Goal: Task Accomplishment & Management: Complete application form

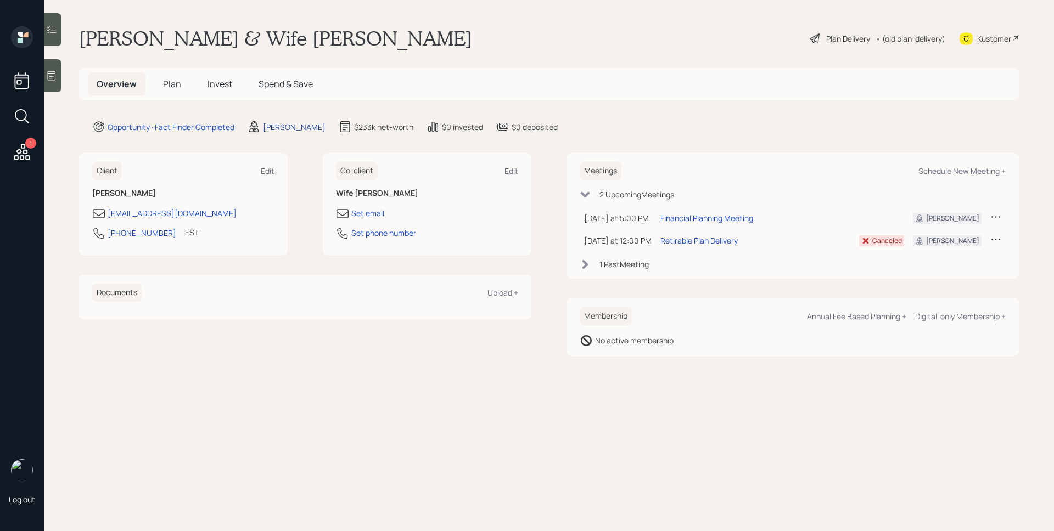
click at [278, 126] on div "[PERSON_NAME]" at bounding box center [294, 127] width 63 height 12
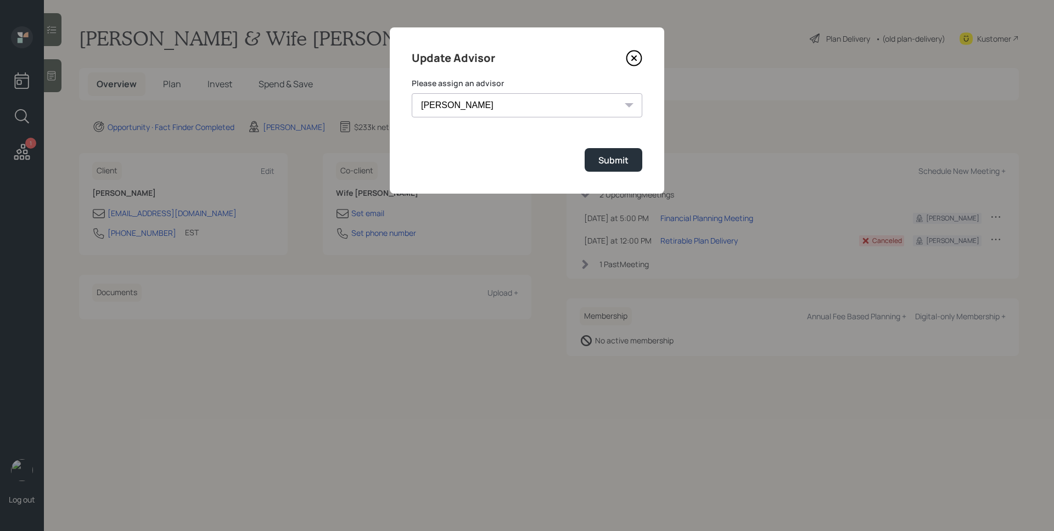
click at [478, 104] on select "[PERSON_NAME] [PERSON_NAME] End [PERSON_NAME] [PERSON_NAME] [PERSON_NAME] [PERS…" at bounding box center [527, 105] width 230 height 24
select select "d946c976-65aa-4529-ac9d-02c4f1114fc0"
click at [614, 158] on div "Submit" at bounding box center [613, 160] width 30 height 12
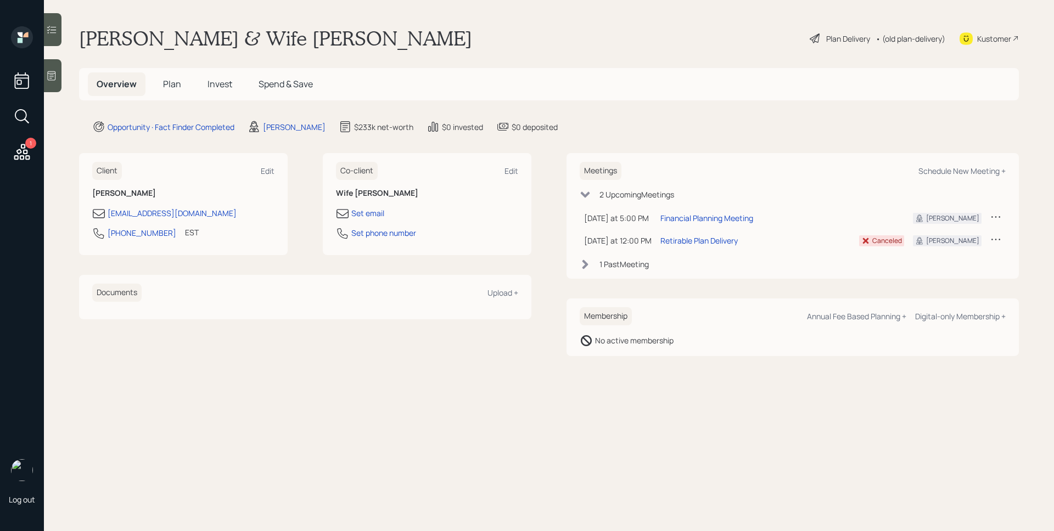
click at [52, 68] on div at bounding box center [53, 75] width 18 height 33
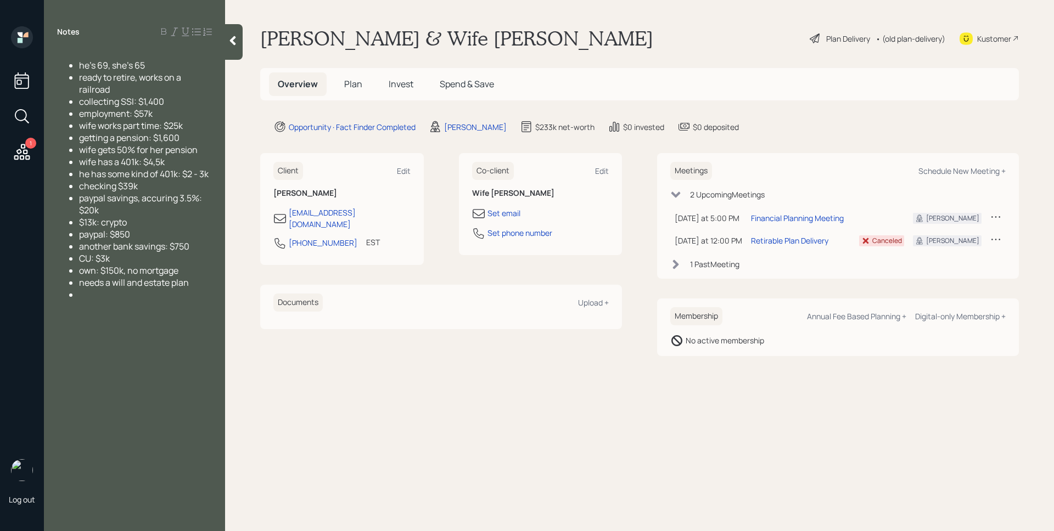
click at [368, 88] on h5 "Plan" at bounding box center [353, 84] width 36 height 24
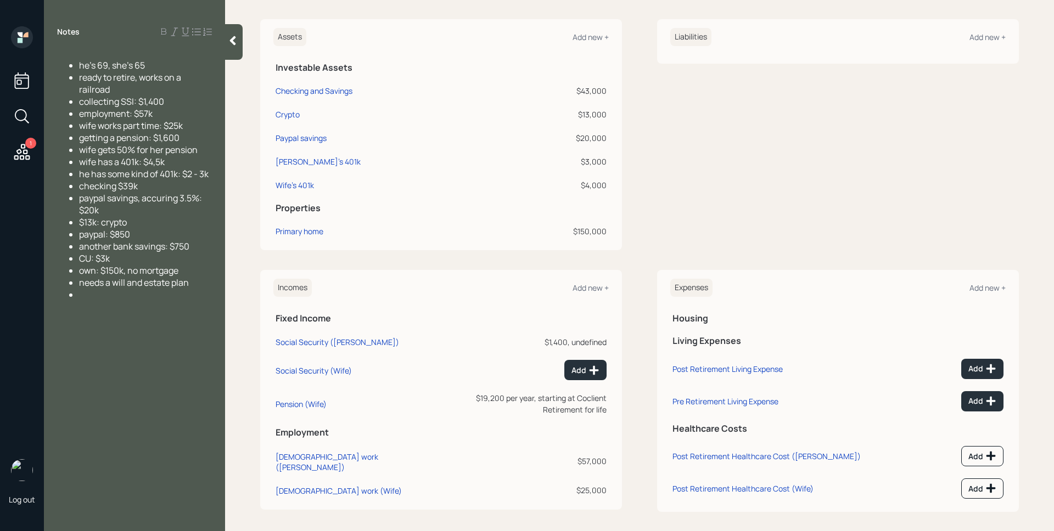
scroll to position [269, 0]
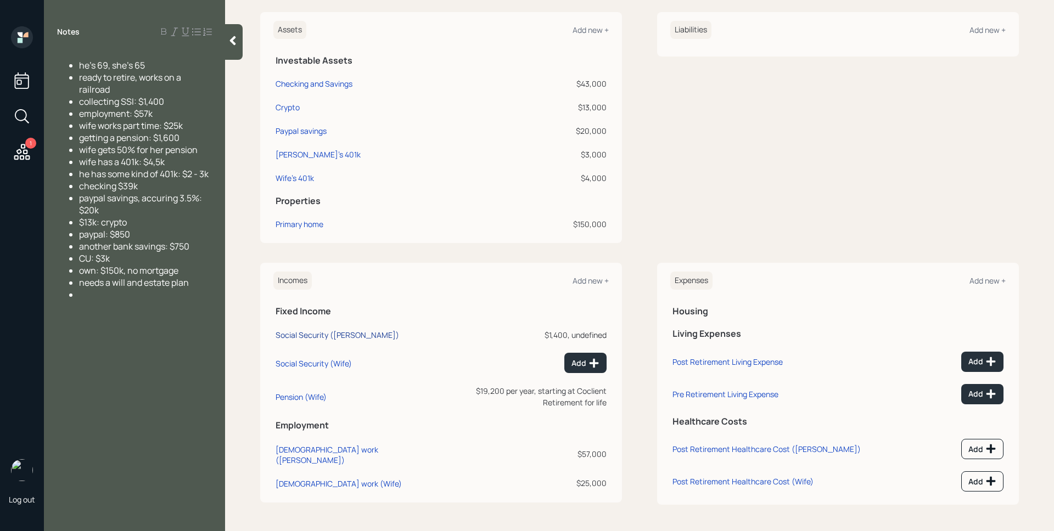
click at [332, 338] on div "Social Security ([PERSON_NAME])" at bounding box center [337, 335] width 123 height 10
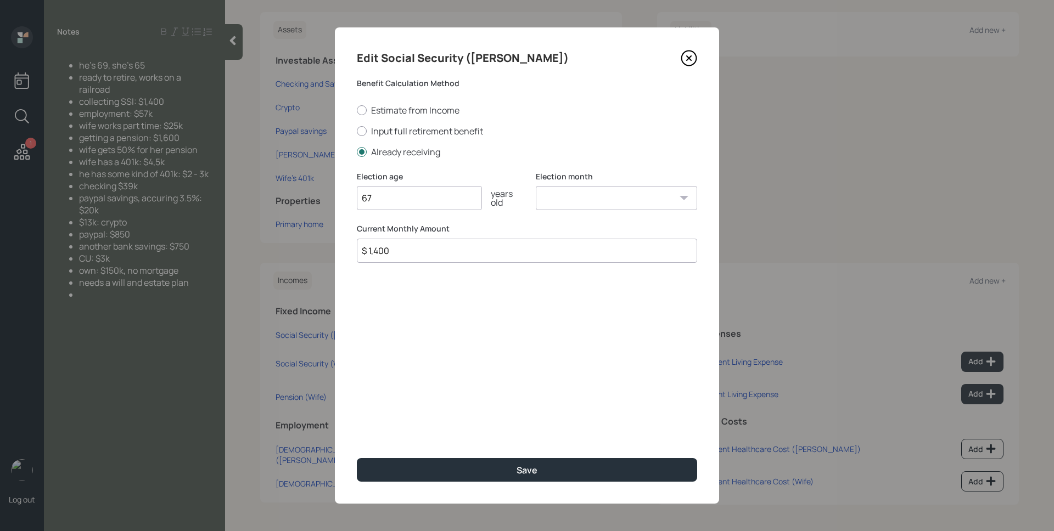
click at [553, 195] on select "January February March April May June July August September October November De…" at bounding box center [616, 198] width 161 height 24
select select "1"
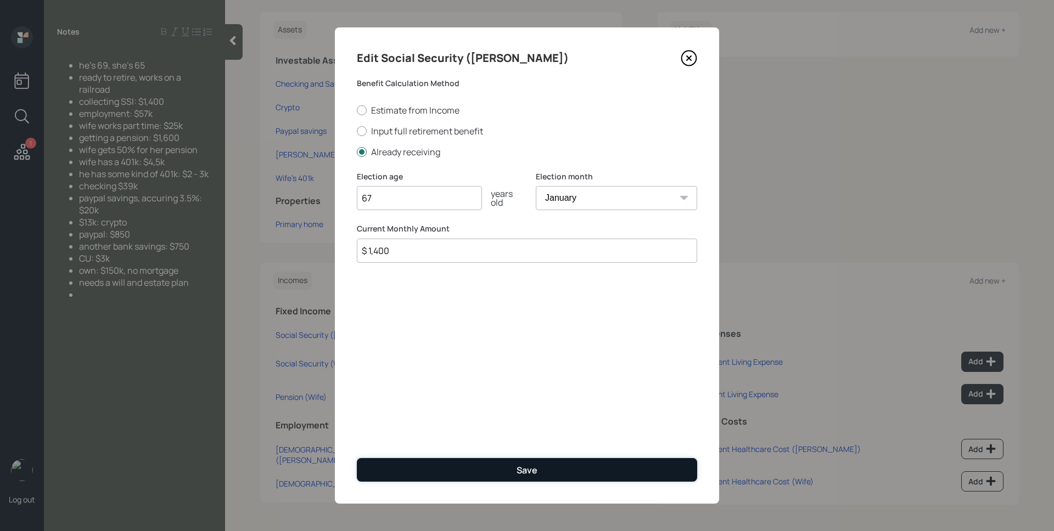
click at [519, 473] on div "Save" at bounding box center [526, 470] width 21 height 12
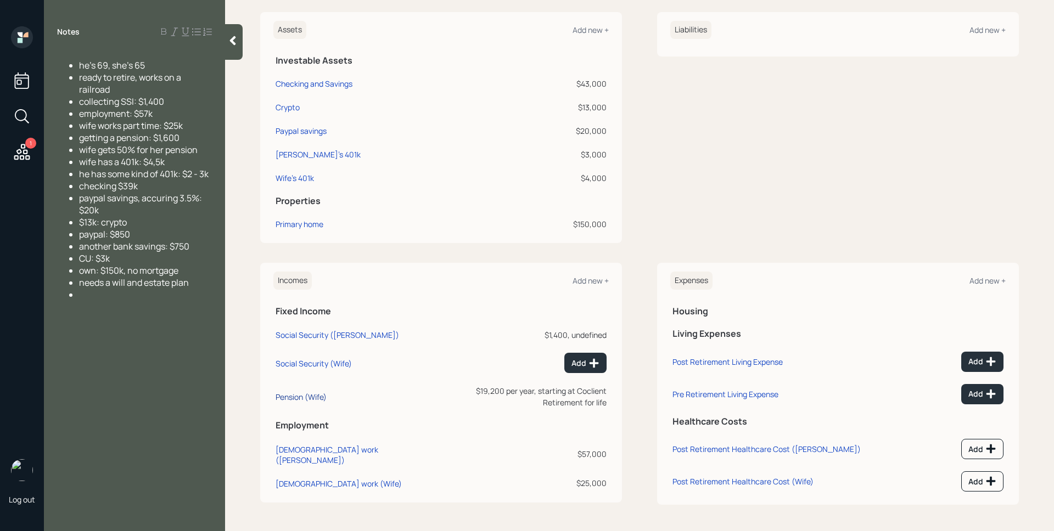
click at [305, 394] on div "Pension (Wife)" at bounding box center [301, 397] width 51 height 10
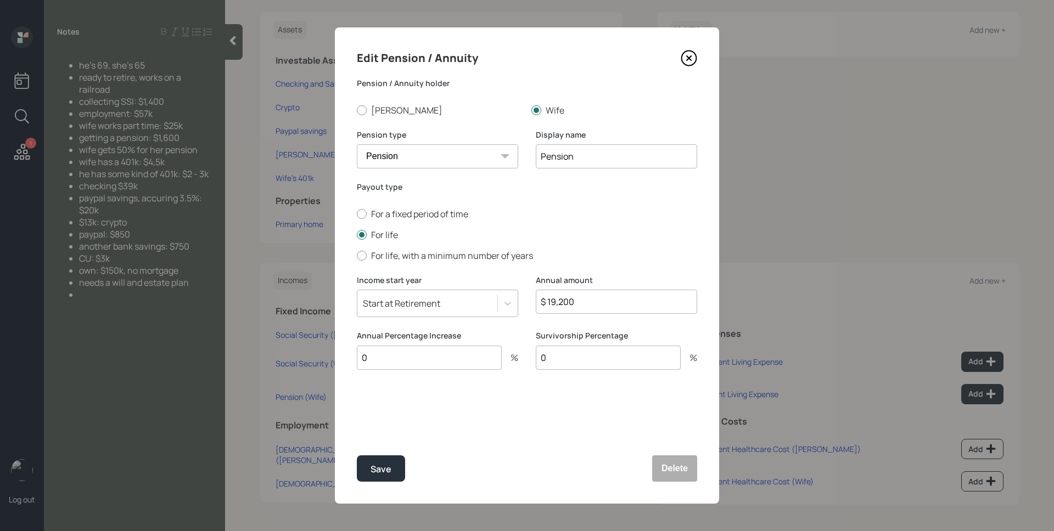
click at [684, 58] on icon at bounding box center [689, 58] width 16 height 16
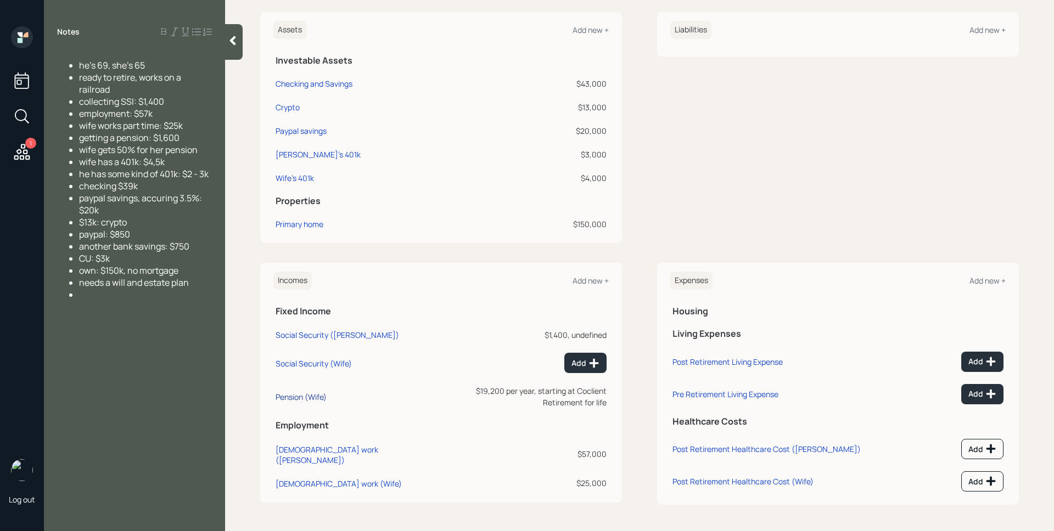
click at [321, 392] on div "Pension (Wife)" at bounding box center [301, 397] width 51 height 10
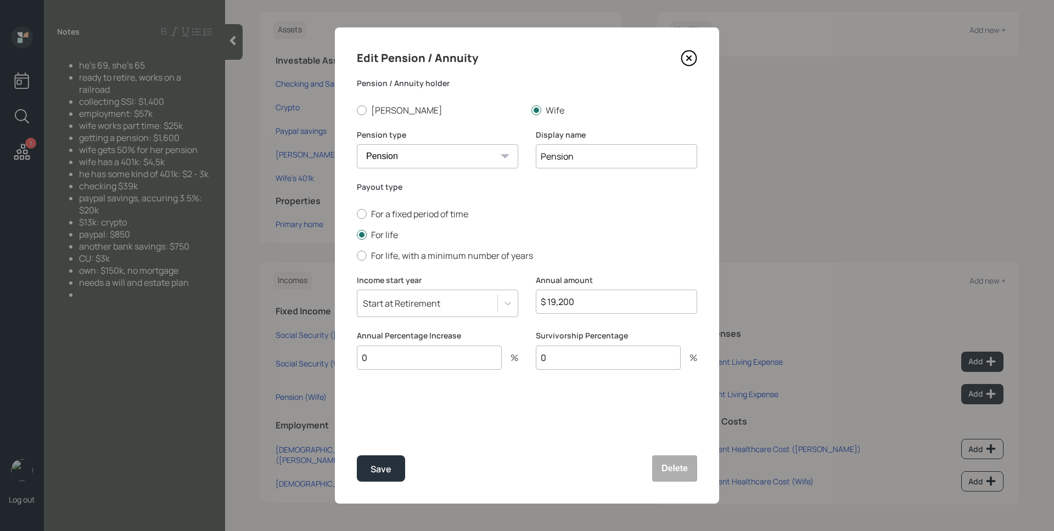
click at [385, 119] on div "Edit Pension / Annuity Pension / Annuity [PERSON_NAME] Wife Pension type Pensio…" at bounding box center [527, 265] width 384 height 476
click at [381, 111] on label "[PERSON_NAME]" at bounding box center [440, 110] width 166 height 12
click at [357, 110] on input "[PERSON_NAME]" at bounding box center [356, 110] width 1 height 1
radio input "true"
click at [581, 370] on div "Survivorship Percentage 0 %" at bounding box center [616, 356] width 161 height 53
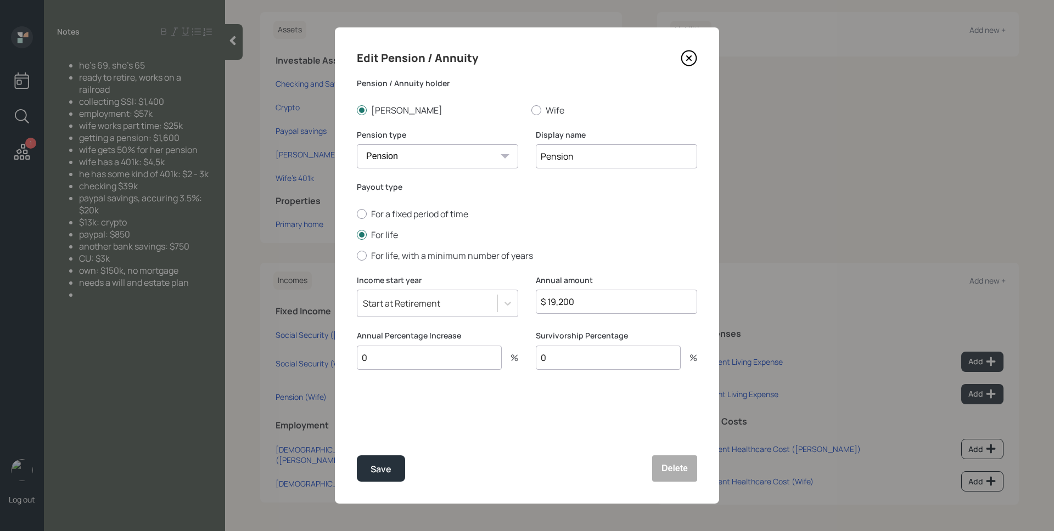
click at [582, 364] on input "0" at bounding box center [608, 358] width 145 height 24
type input "50"
click at [378, 469] on div "Save" at bounding box center [380, 469] width 21 height 15
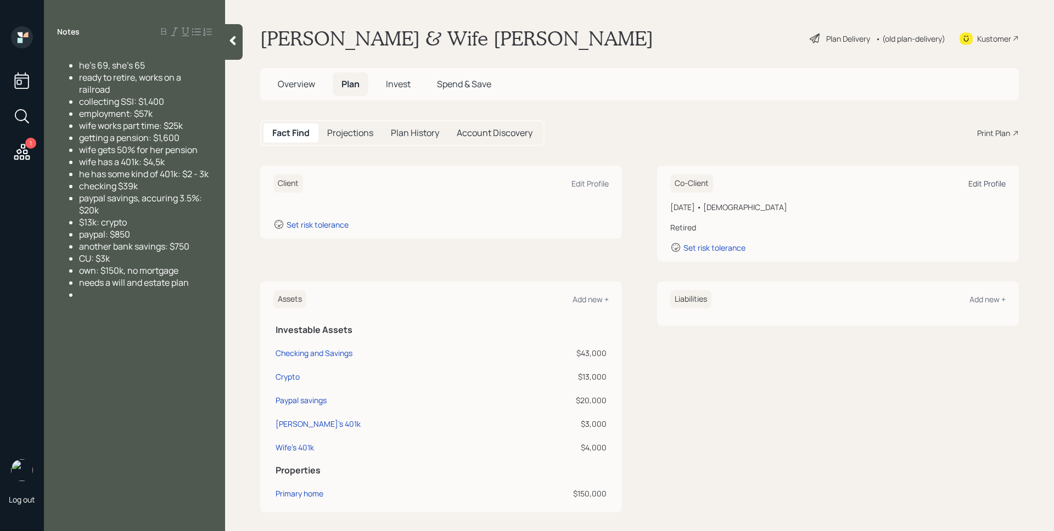
click at [980, 183] on div "Edit Profile" at bounding box center [986, 183] width 37 height 10
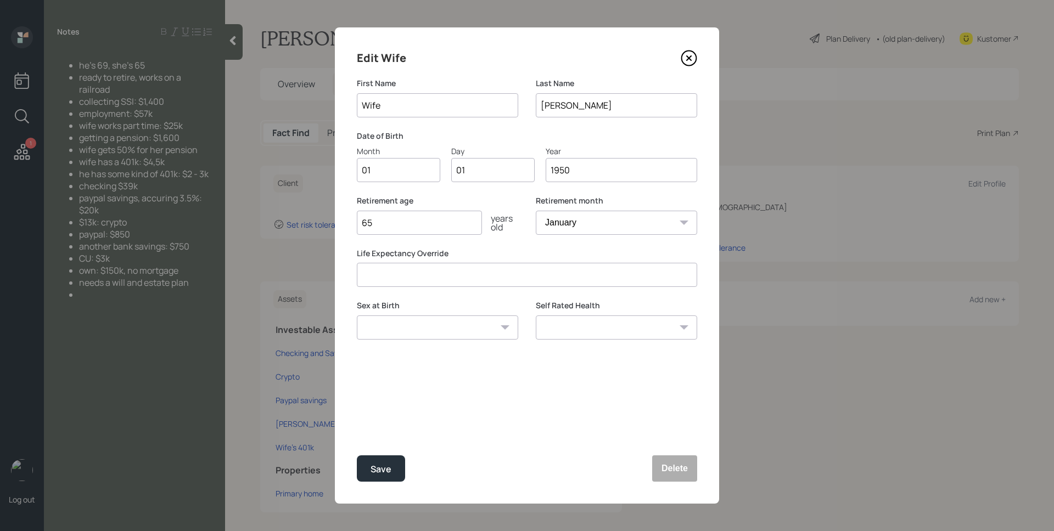
click at [566, 172] on input "1950" at bounding box center [621, 170] width 151 height 24
type input "1960"
click at [394, 476] on button "Save" at bounding box center [381, 469] width 48 height 26
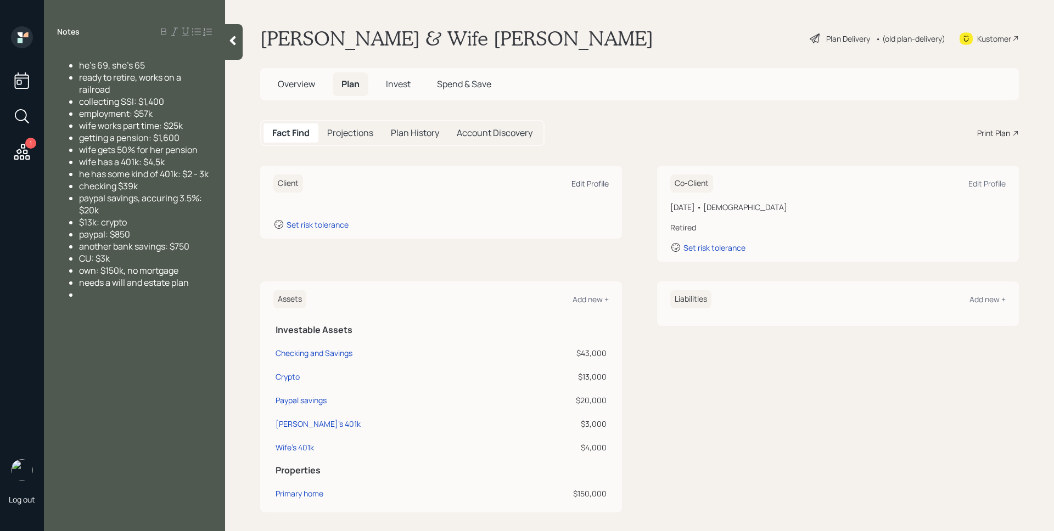
click at [594, 185] on div "Edit Profile" at bounding box center [589, 183] width 37 height 10
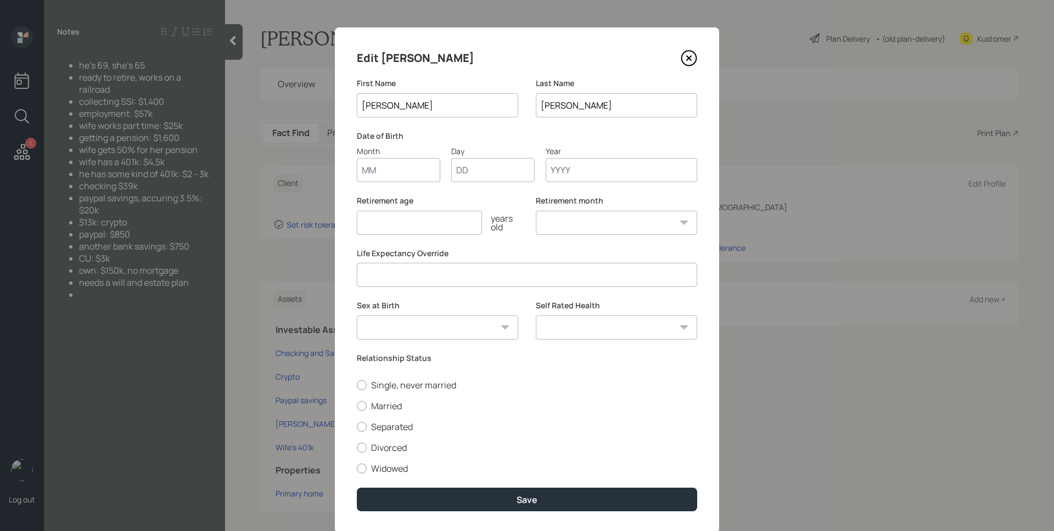
click at [387, 168] on input "Month" at bounding box center [398, 170] width 83 height 24
type input "01"
type input "1956"
select select "1"
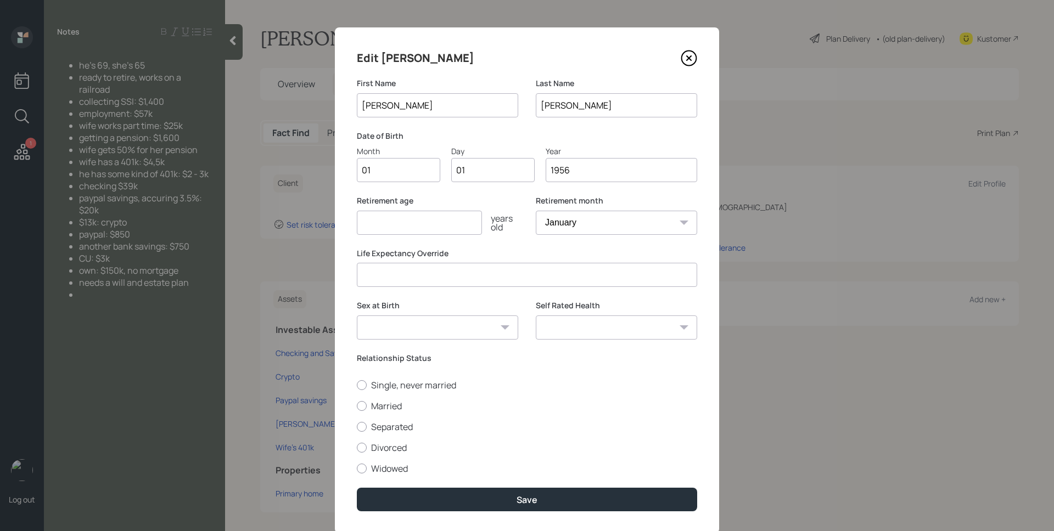
type input "1956"
type input "69"
click at [625, 234] on select "January February March April May June July August September October November De…" at bounding box center [616, 223] width 161 height 24
select select "12"
click at [389, 411] on label "Married" at bounding box center [527, 406] width 340 height 12
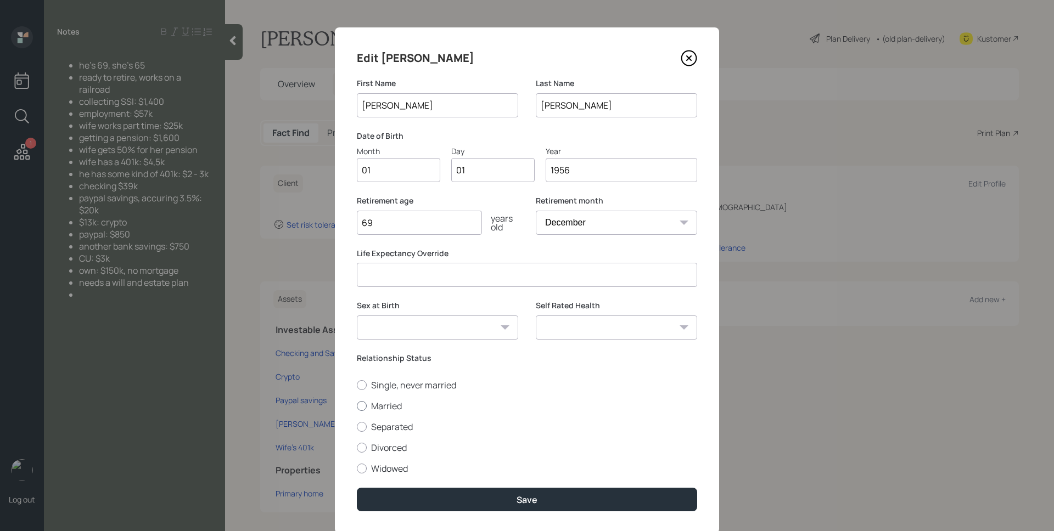
click at [357, 406] on input "Married" at bounding box center [356, 406] width 1 height 1
radio input "true"
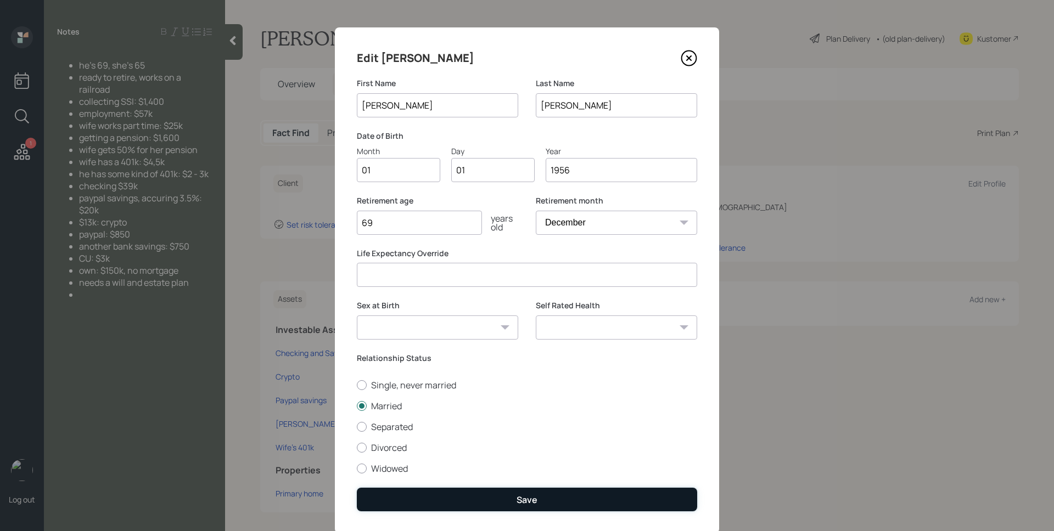
click at [479, 489] on button "Save" at bounding box center [527, 500] width 340 height 24
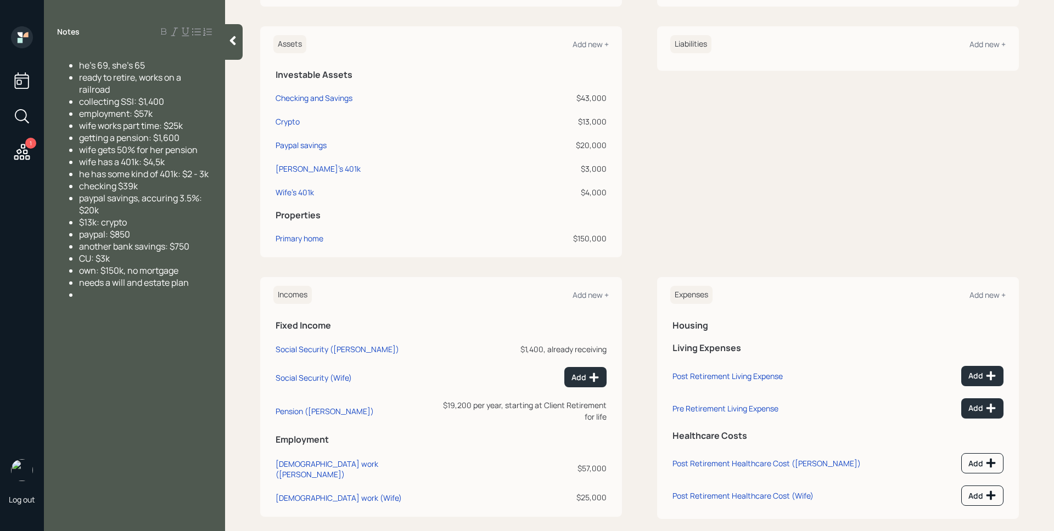
scroll to position [269, 0]
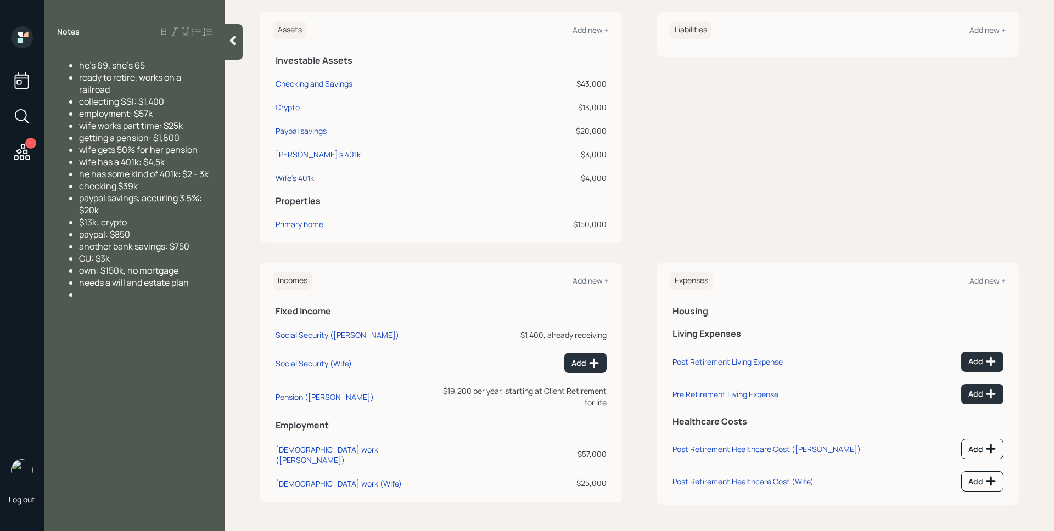
click at [302, 183] on div "Wife's 401k" at bounding box center [295, 178] width 38 height 12
select select "company_sponsored"
select select "balanced"
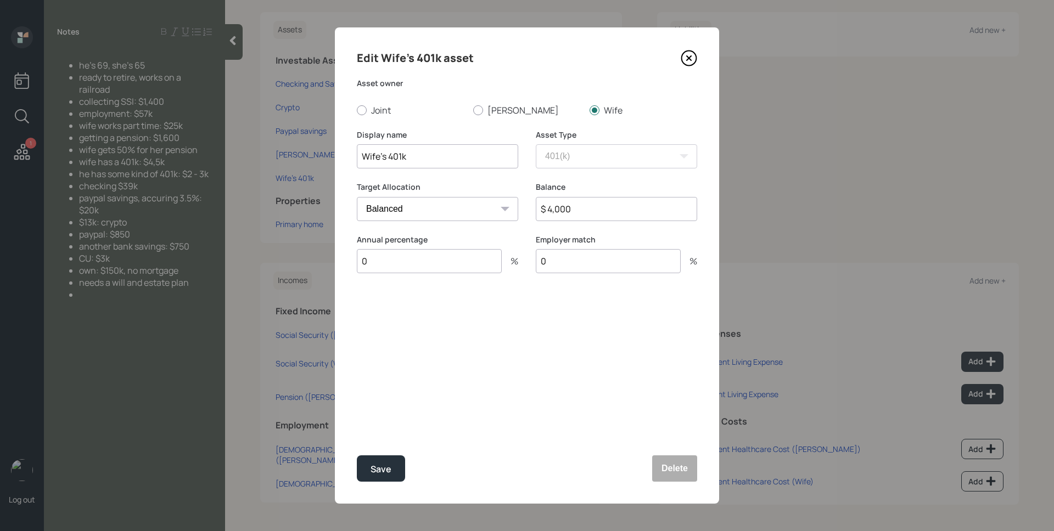
drag, startPoint x: 554, startPoint y: 209, endPoint x: 572, endPoint y: 210, distance: 18.2
click at [572, 210] on input "$ 4,000" at bounding box center [616, 209] width 161 height 24
type input "$ 4,500"
click at [357, 456] on button "Save" at bounding box center [381, 469] width 48 height 26
